Goal: Transaction & Acquisition: Purchase product/service

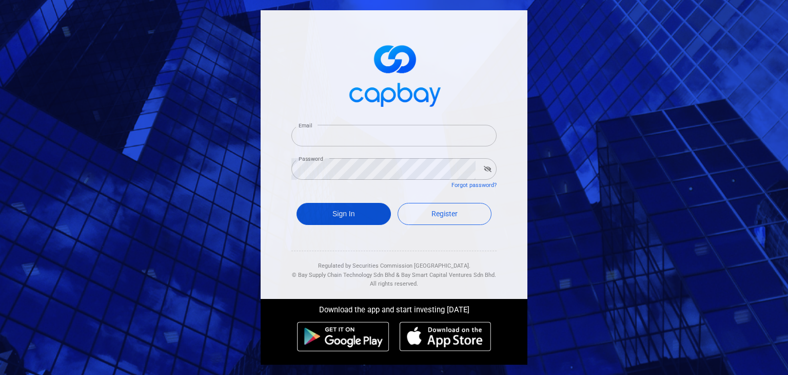
type input "[EMAIL_ADDRESS][DOMAIN_NAME]"
click at [339, 209] on button "Sign In" at bounding box center [344, 214] width 94 height 22
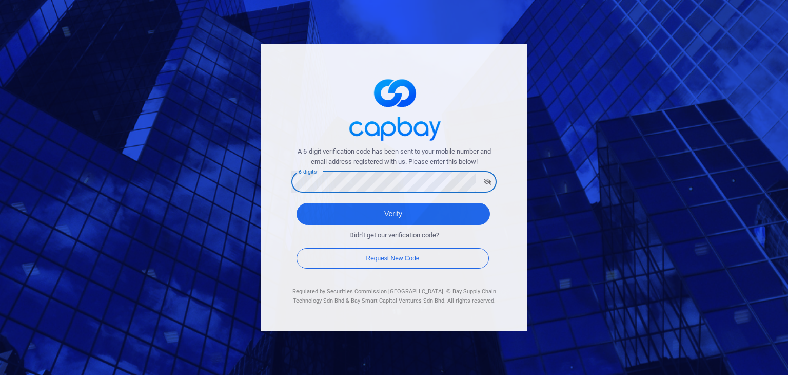
click at [279, 223] on div "A 6-digit verification code has been sent to your mobile number and email addre…" at bounding box center [394, 187] width 267 height 287
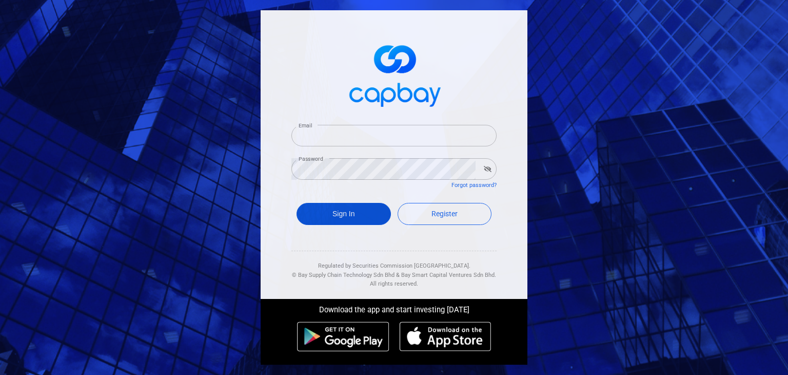
type input "[EMAIL_ADDRESS][DOMAIN_NAME]"
click at [361, 215] on button "Sign In" at bounding box center [344, 214] width 94 height 22
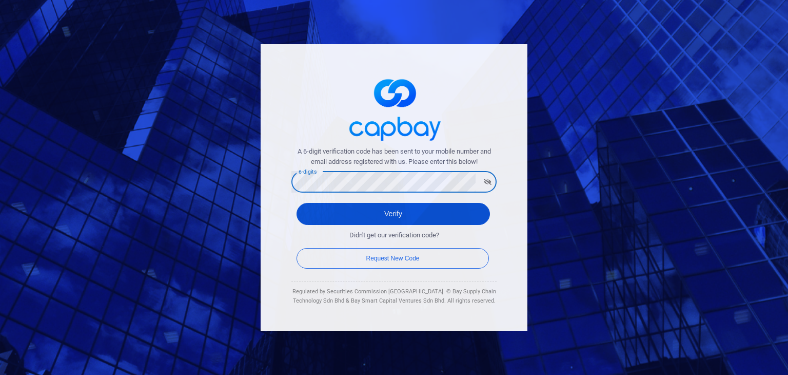
click at [330, 217] on button "Verify" at bounding box center [393, 214] width 193 height 22
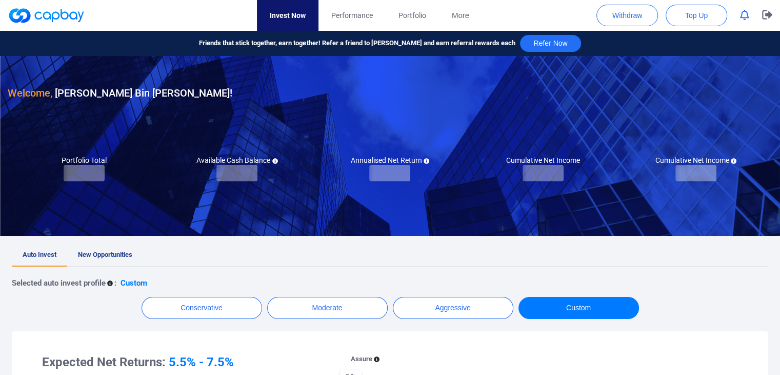
checkbox input "true"
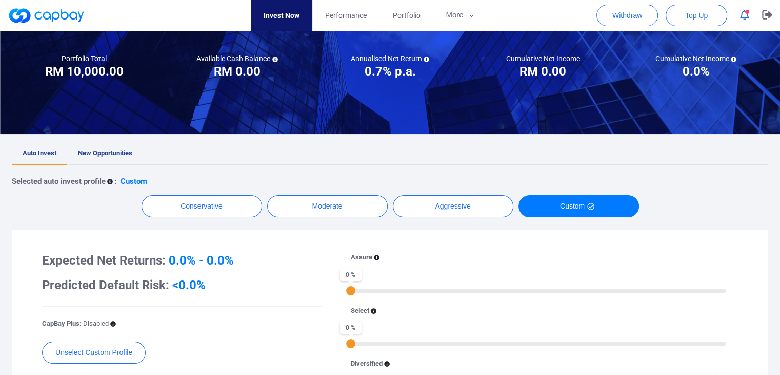
scroll to position [70, 0]
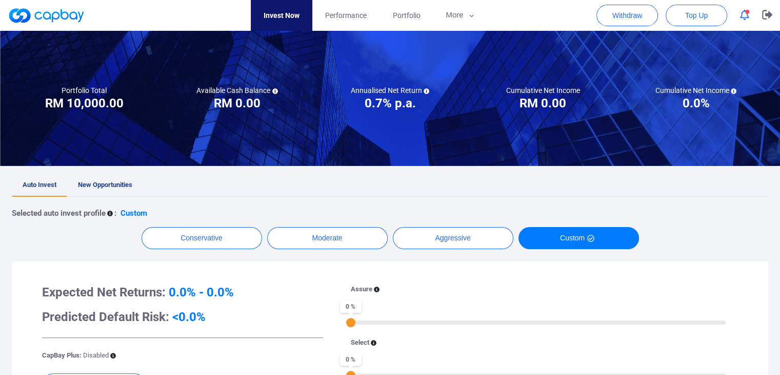
click at [90, 183] on span "New Opportunities" at bounding box center [105, 185] width 54 height 8
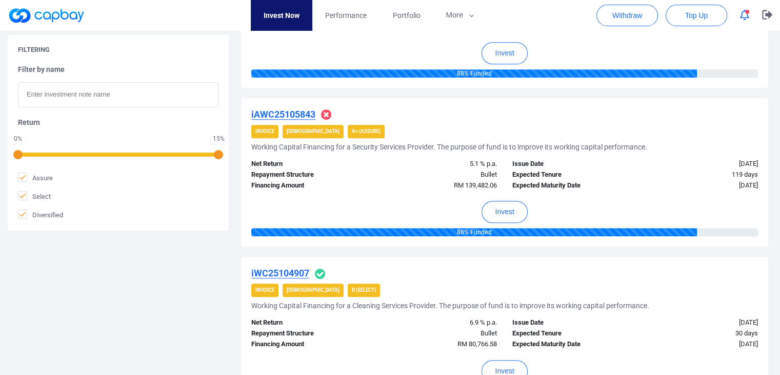
scroll to position [633, 0]
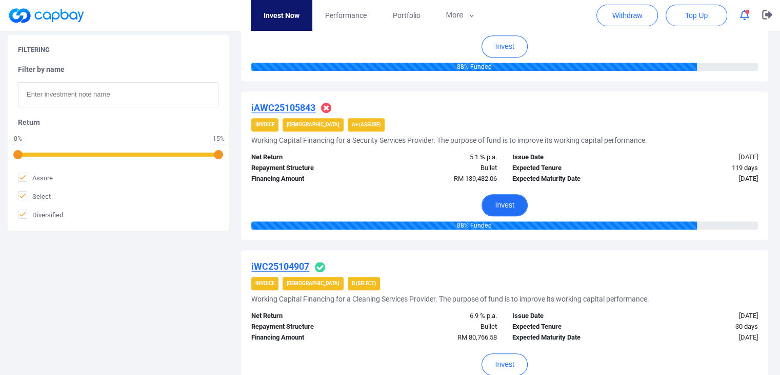
click at [505, 204] on button "Invest" at bounding box center [505, 205] width 46 height 22
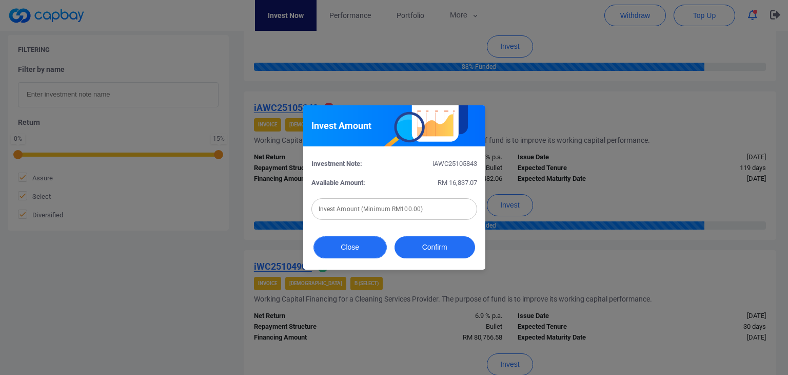
click at [348, 249] on button "Close" at bounding box center [350, 247] width 73 height 22
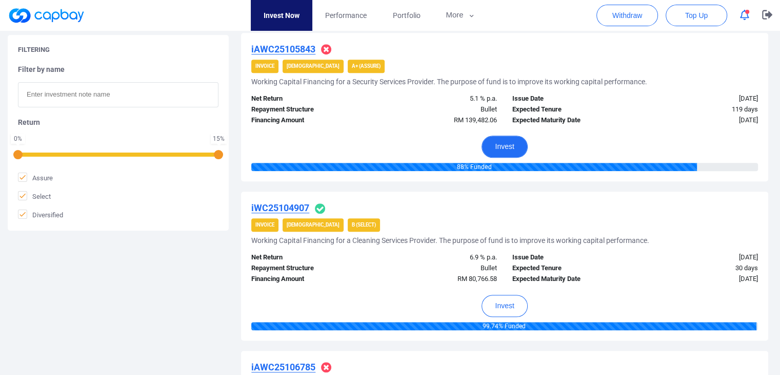
scroll to position [702, 0]
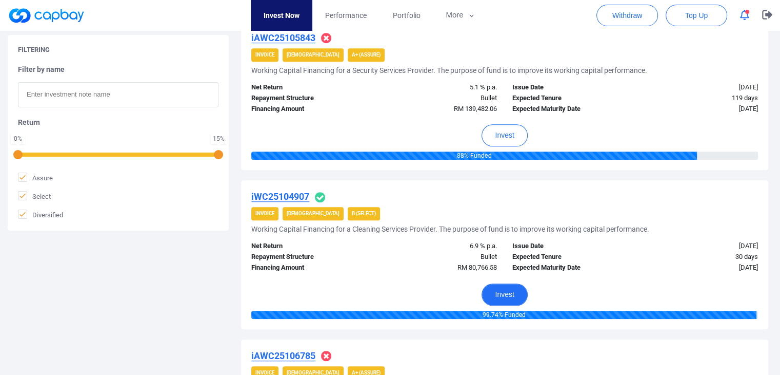
click at [505, 290] on button "Invest" at bounding box center [505, 294] width 46 height 22
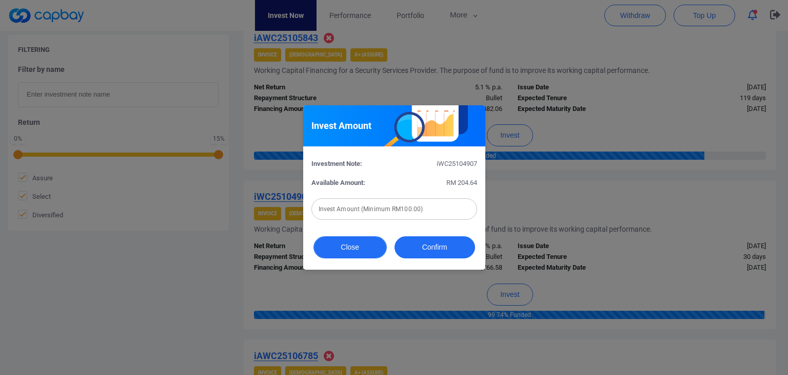
click at [361, 244] on button "Close" at bounding box center [350, 247] width 73 height 22
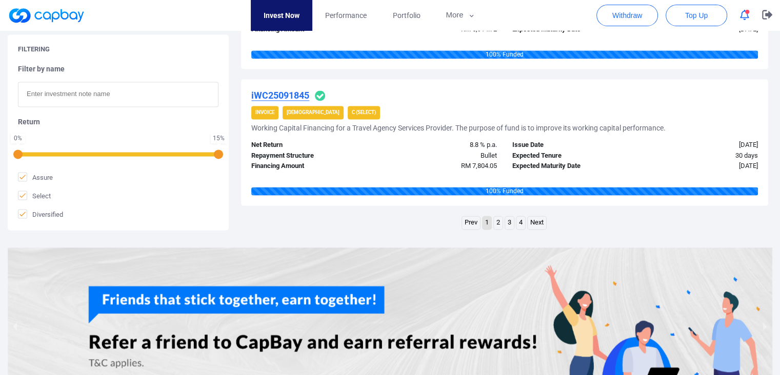
scroll to position [1586, 0]
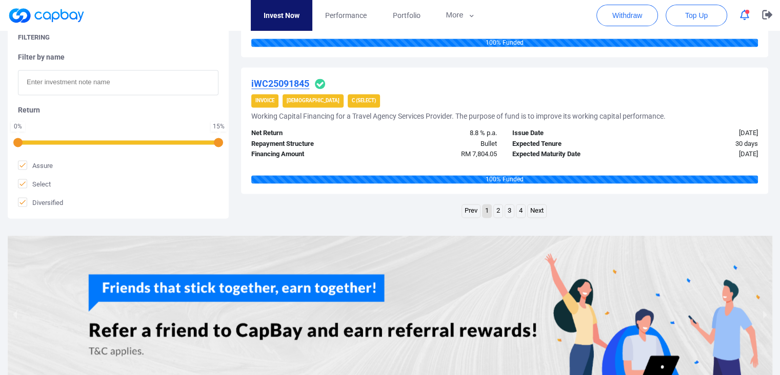
click at [538, 210] on link "Next" at bounding box center [537, 210] width 18 height 13
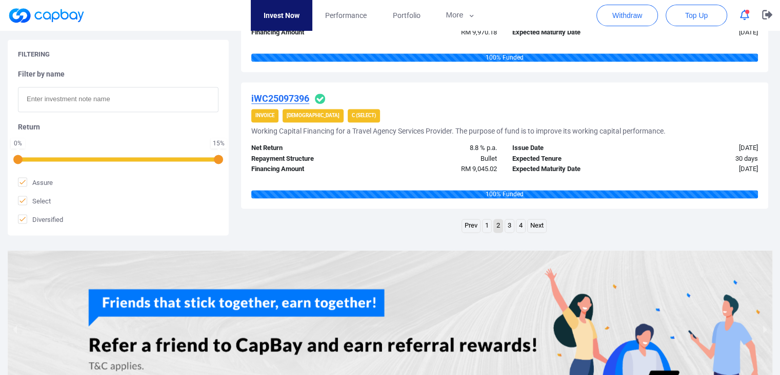
scroll to position [1475, 0]
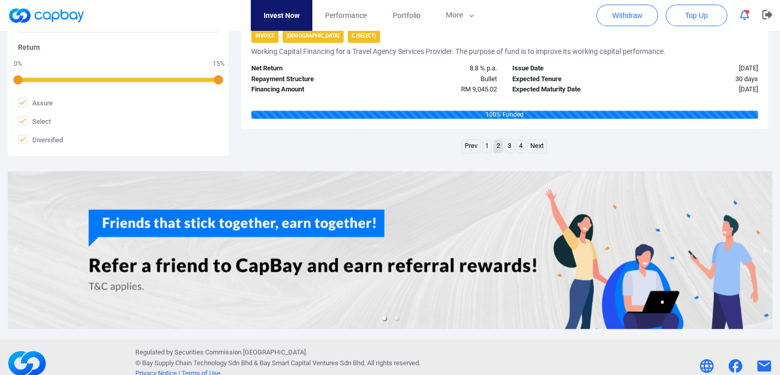
click at [508, 143] on link "3" at bounding box center [509, 146] width 9 height 13
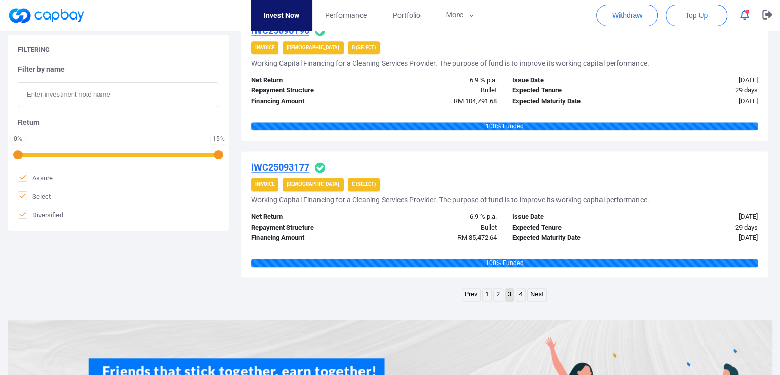
scroll to position [1389, 0]
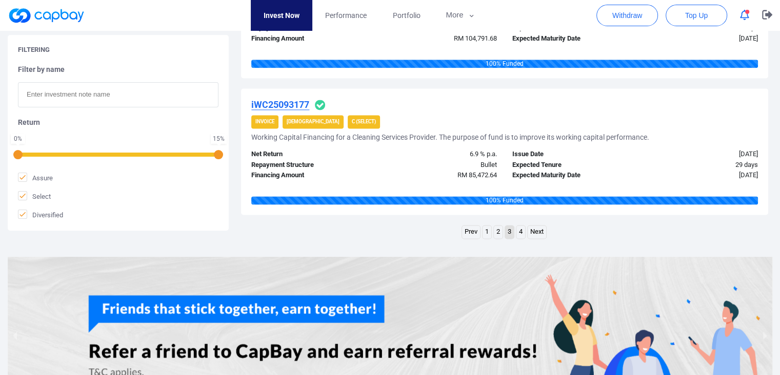
click at [522, 230] on link "4" at bounding box center [521, 231] width 9 height 13
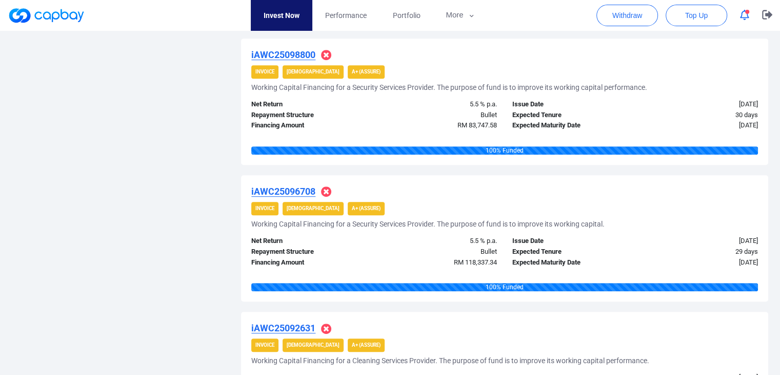
scroll to position [1213, 0]
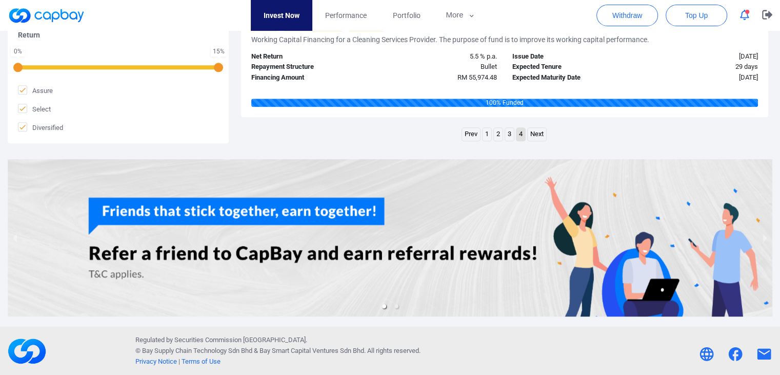
click at [486, 136] on link "1" at bounding box center [487, 134] width 9 height 13
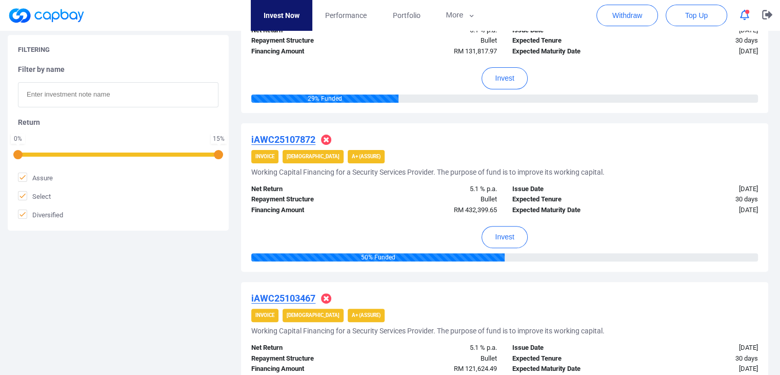
scroll to position [291, 0]
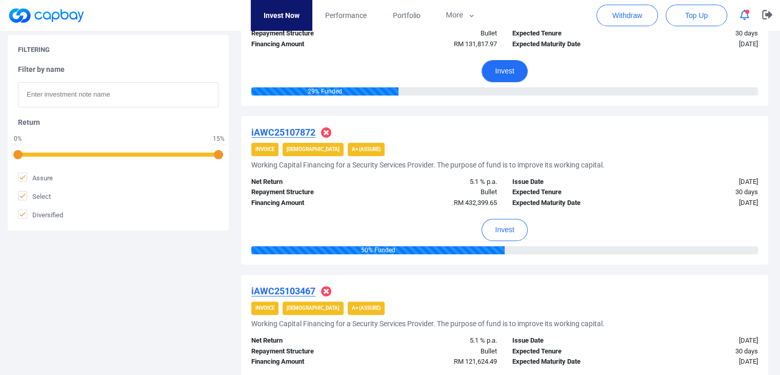
click at [511, 76] on button "Invest" at bounding box center [505, 71] width 46 height 22
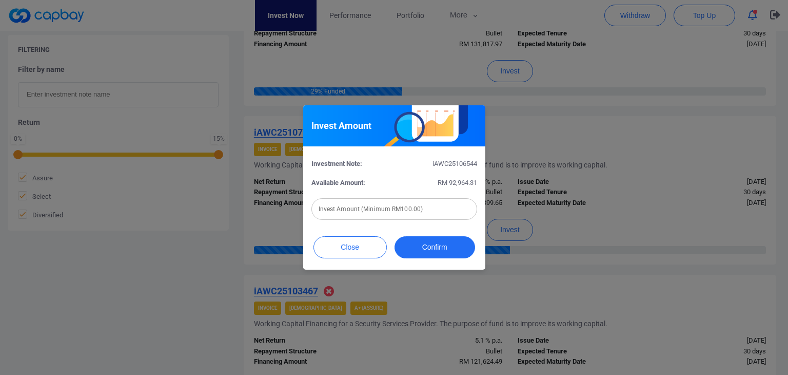
click at [507, 67] on div "Invest Amount Investment Note: iAWC25106544 Available Amount: RM 92,964.31 Inve…" at bounding box center [394, 187] width 788 height 375
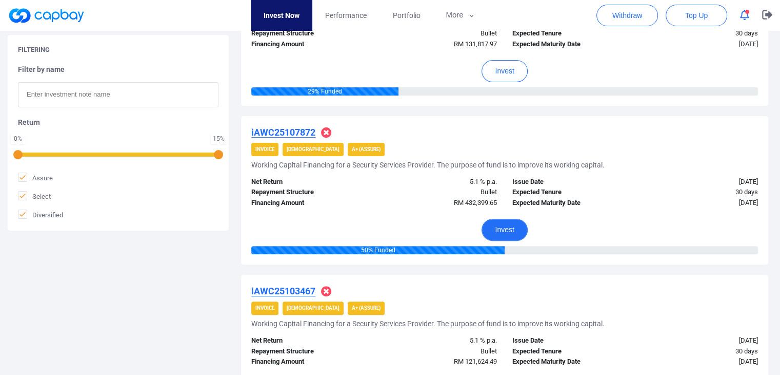
click at [516, 228] on button "Invest" at bounding box center [505, 230] width 46 height 22
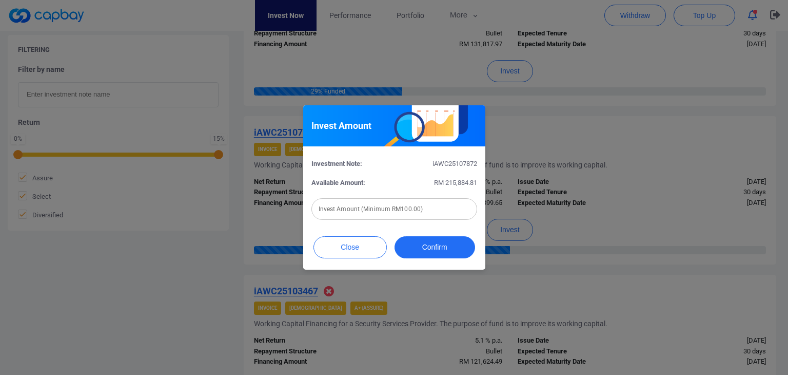
click at [581, 87] on div "Invest Amount Investment Note: iAWC25107872 Available Amount: RM 215,884.81 Inv…" at bounding box center [394, 187] width 788 height 375
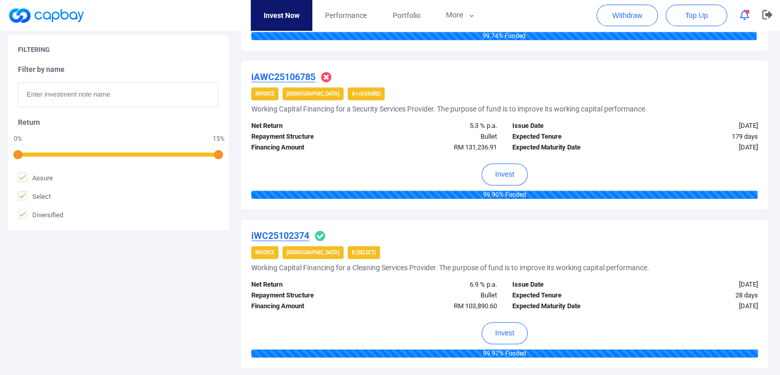
scroll to position [1002, 0]
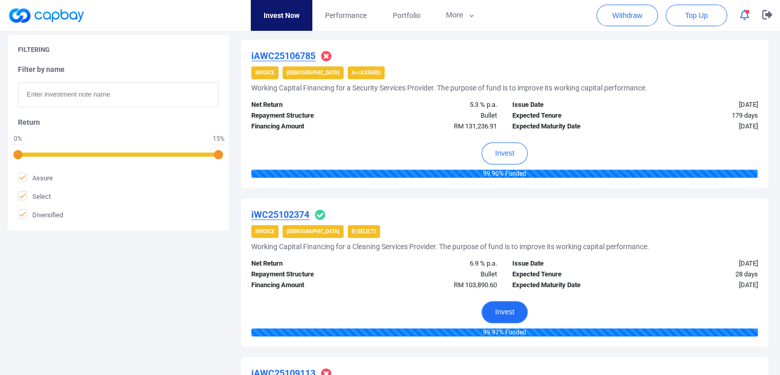
click at [495, 308] on button "Invest" at bounding box center [505, 312] width 46 height 22
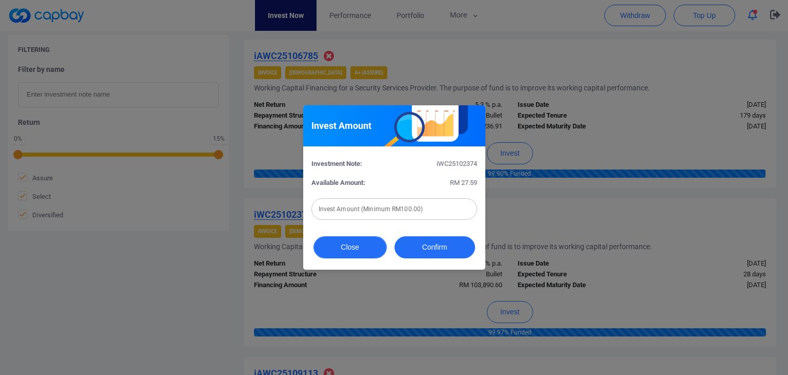
click at [362, 247] on button "Close" at bounding box center [350, 247] width 73 height 22
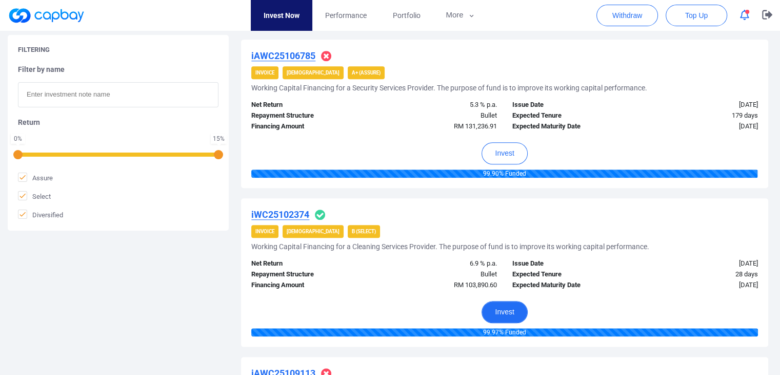
click at [498, 308] on button "Invest" at bounding box center [505, 312] width 46 height 22
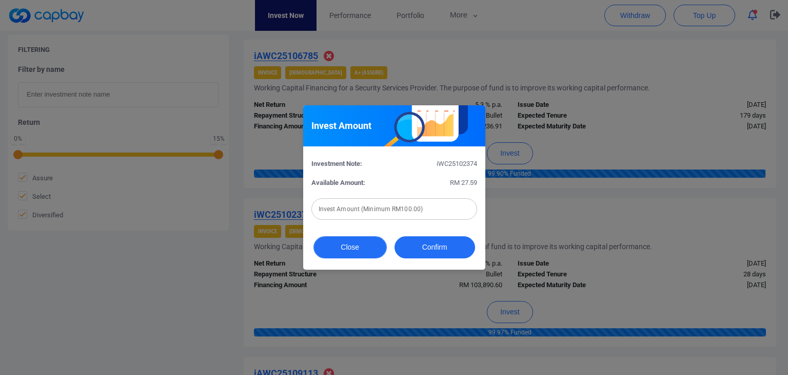
click at [359, 251] on button "Close" at bounding box center [350, 247] width 73 height 22
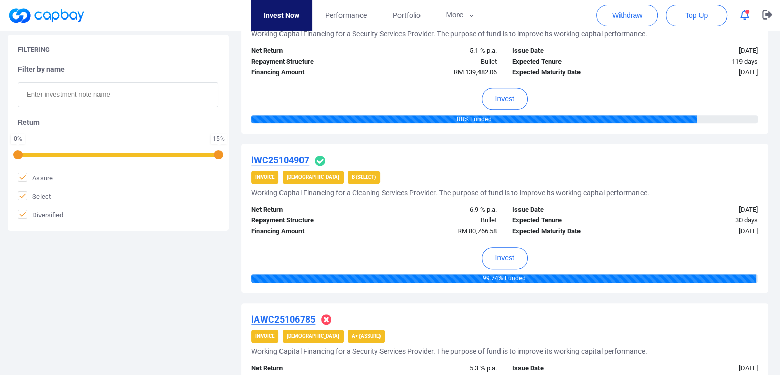
scroll to position [722, 0]
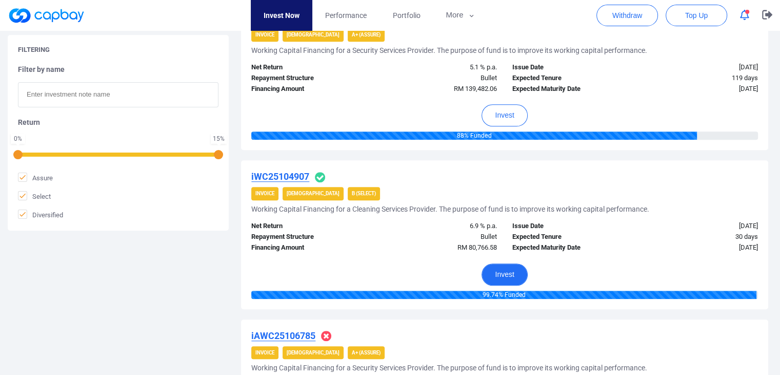
click at [492, 275] on button "Invest" at bounding box center [505, 274] width 46 height 22
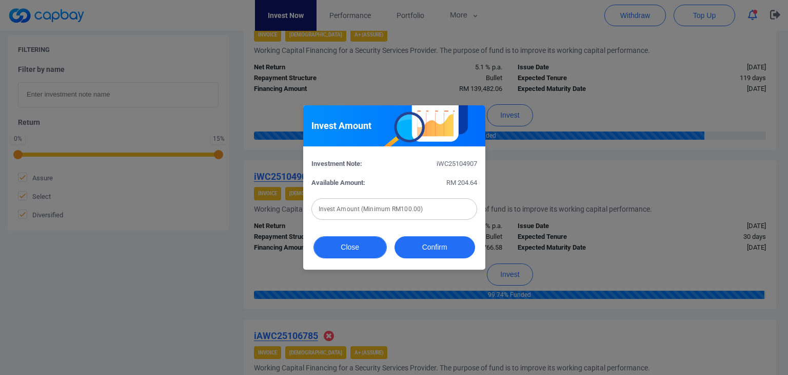
click at [351, 249] on button "Close" at bounding box center [350, 247] width 73 height 22
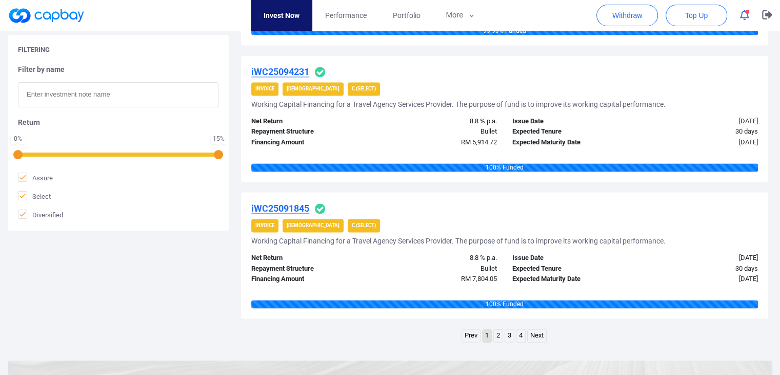
scroll to position [0, 0]
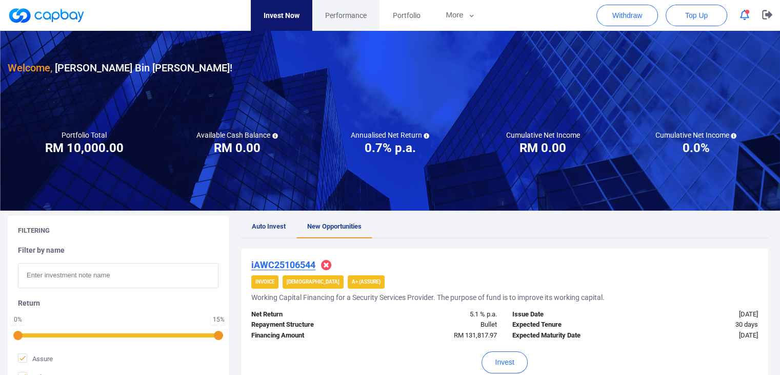
click at [348, 18] on span "Performance" at bounding box center [346, 15] width 42 height 11
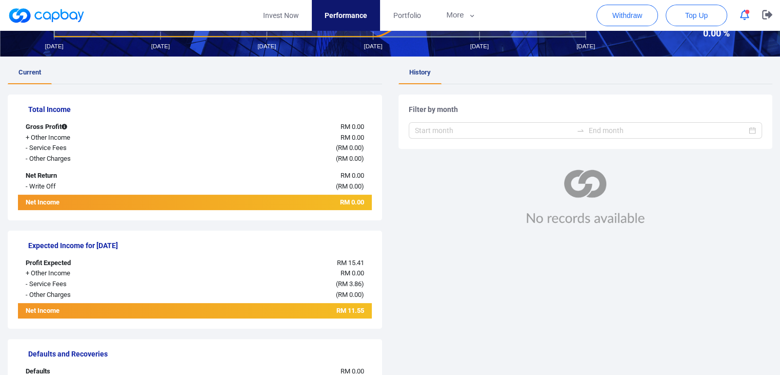
scroll to position [51, 0]
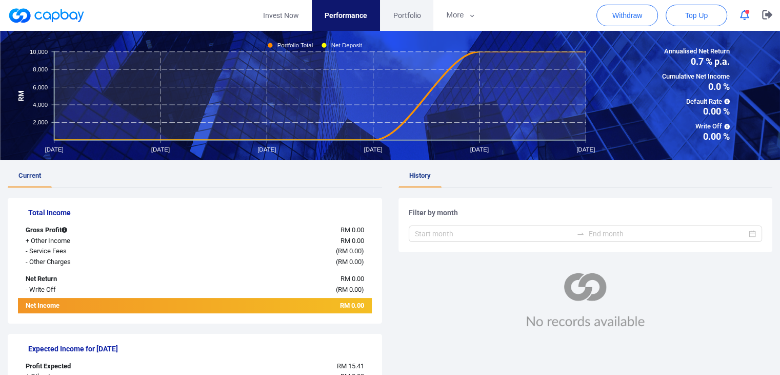
click at [406, 16] on span "Portfolio" at bounding box center [407, 15] width 28 height 11
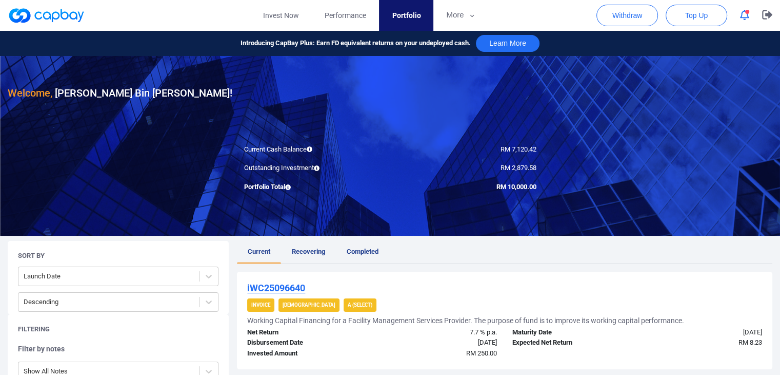
click at [745, 17] on icon "button" at bounding box center [744, 15] width 9 height 11
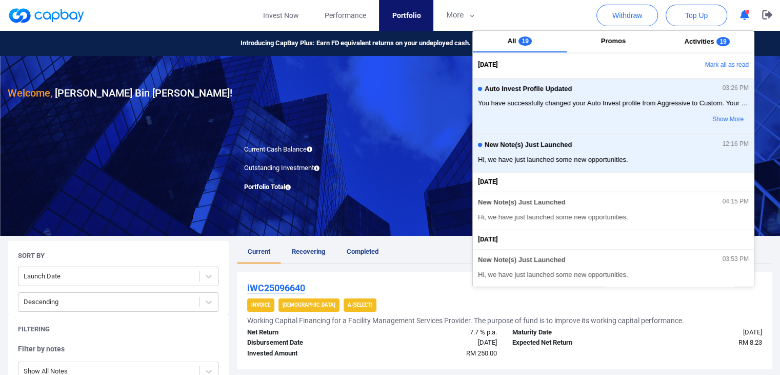
click at [746, 15] on icon "button" at bounding box center [744, 15] width 9 height 11
